Goal: Task Accomplishment & Management: Use online tool/utility

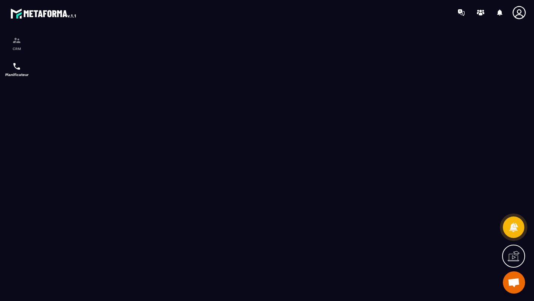
scroll to position [52, 0]
click at [19, 50] on p "CRM" at bounding box center [17, 49] width 30 height 4
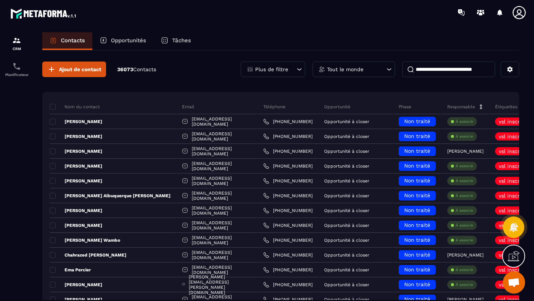
click at [116, 40] on p "Opportunités" at bounding box center [128, 40] width 35 height 7
click at [119, 40] on p "Opportunités" at bounding box center [128, 40] width 35 height 7
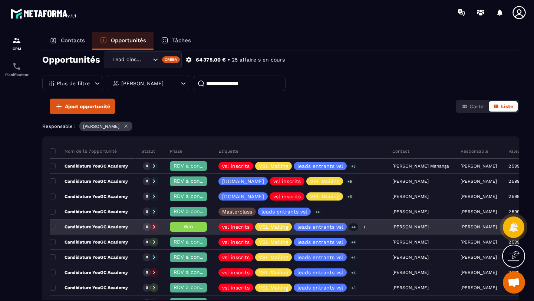
scroll to position [23, 0]
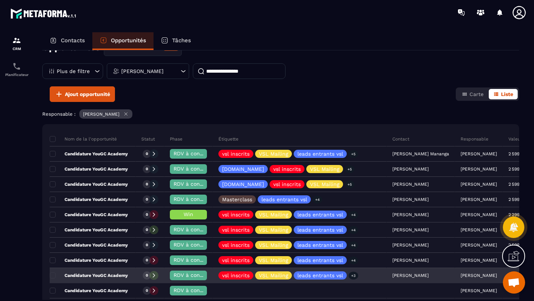
click at [156, 275] on icon at bounding box center [153, 275] width 5 height 5
